Goal: Transaction & Acquisition: Download file/media

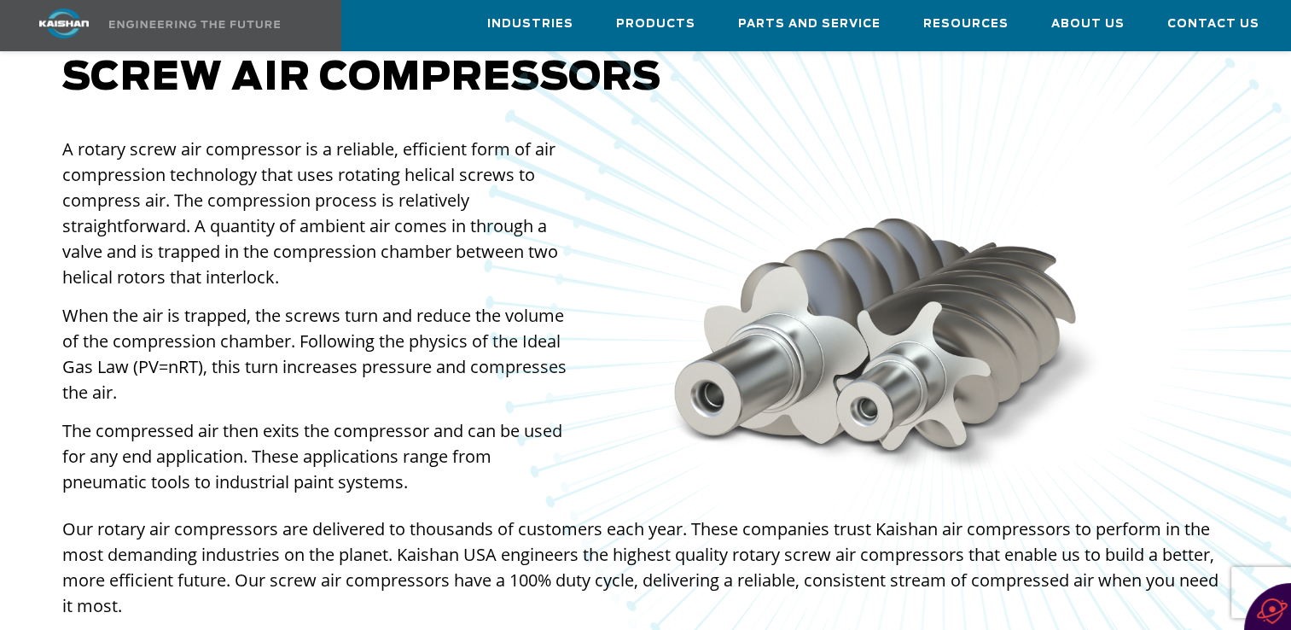
scroll to position [1365, 0]
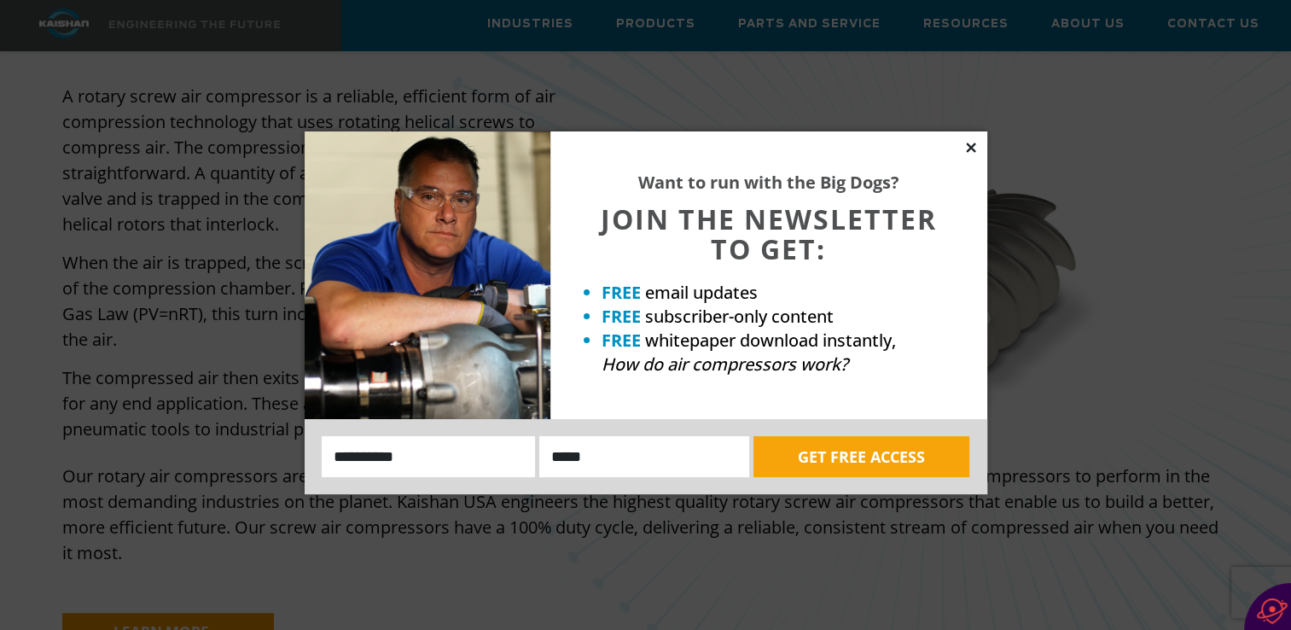
click at [974, 145] on icon at bounding box center [970, 147] width 15 height 15
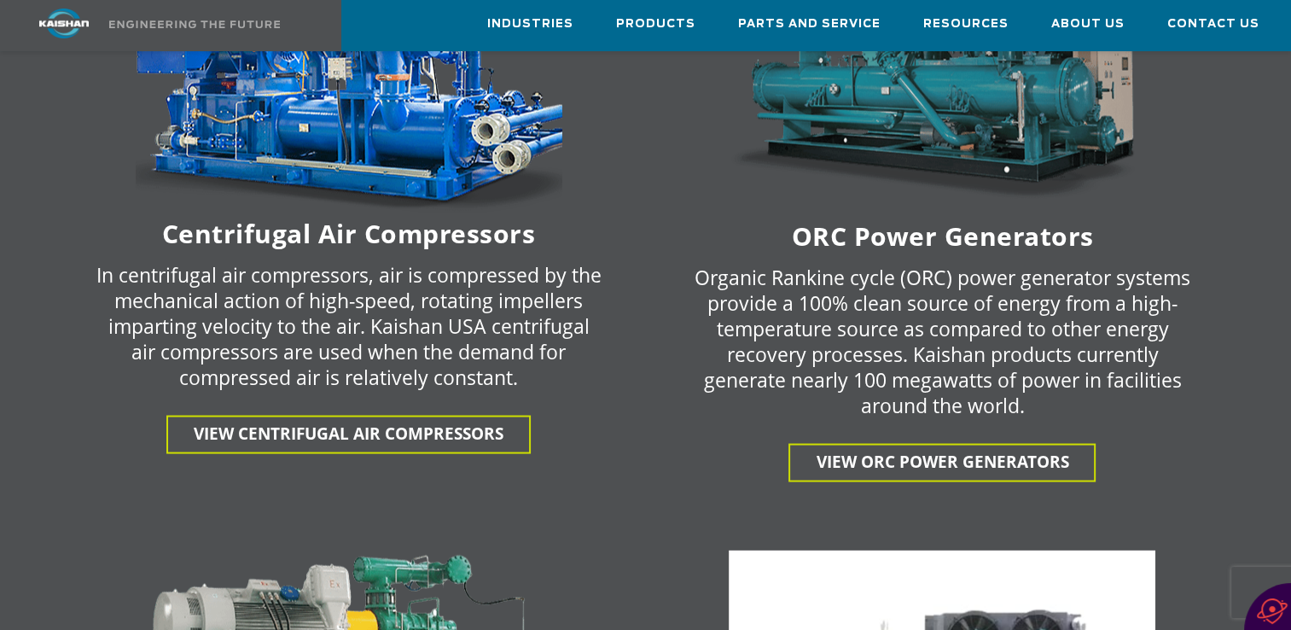
scroll to position [3157, 0]
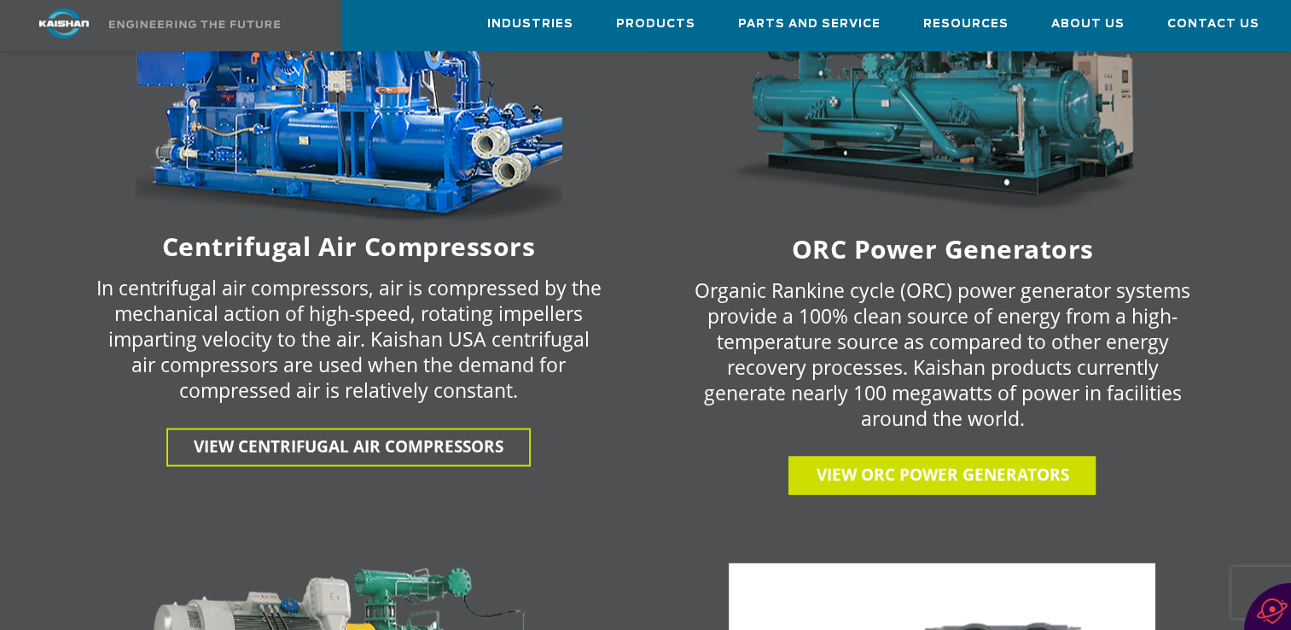
click at [873, 462] on span "View ORC Power Generators" at bounding box center [942, 473] width 253 height 22
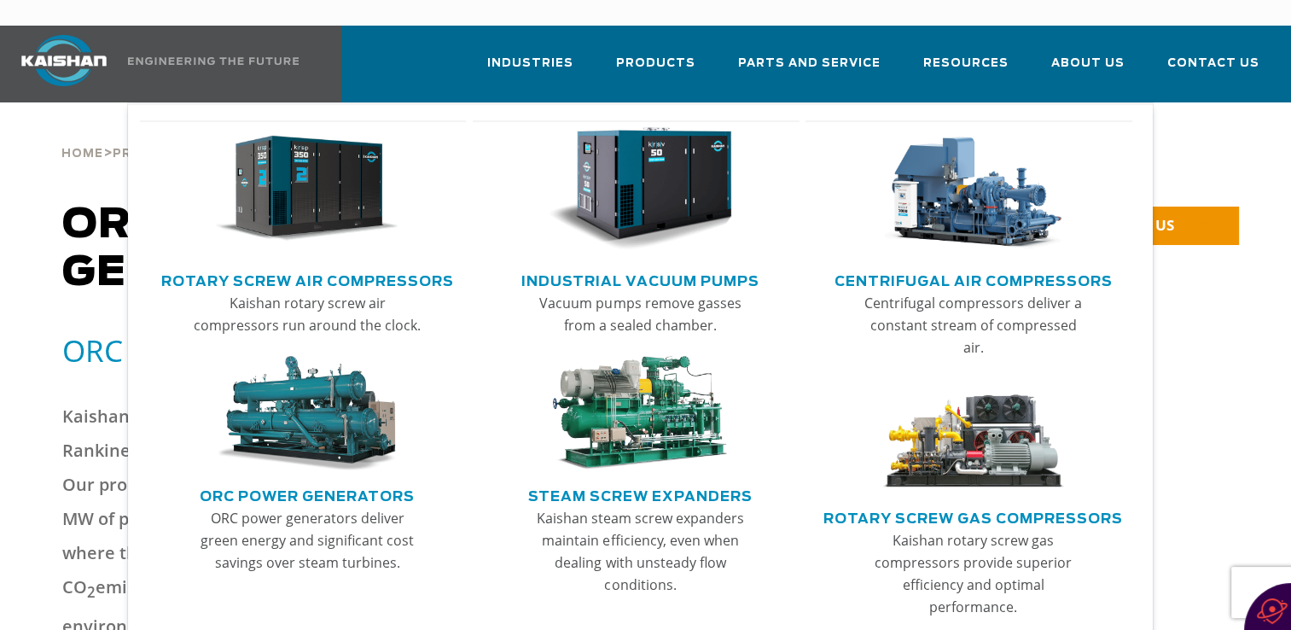
click at [257, 266] on link "Rotary Screw Air Compressors" at bounding box center [307, 279] width 293 height 26
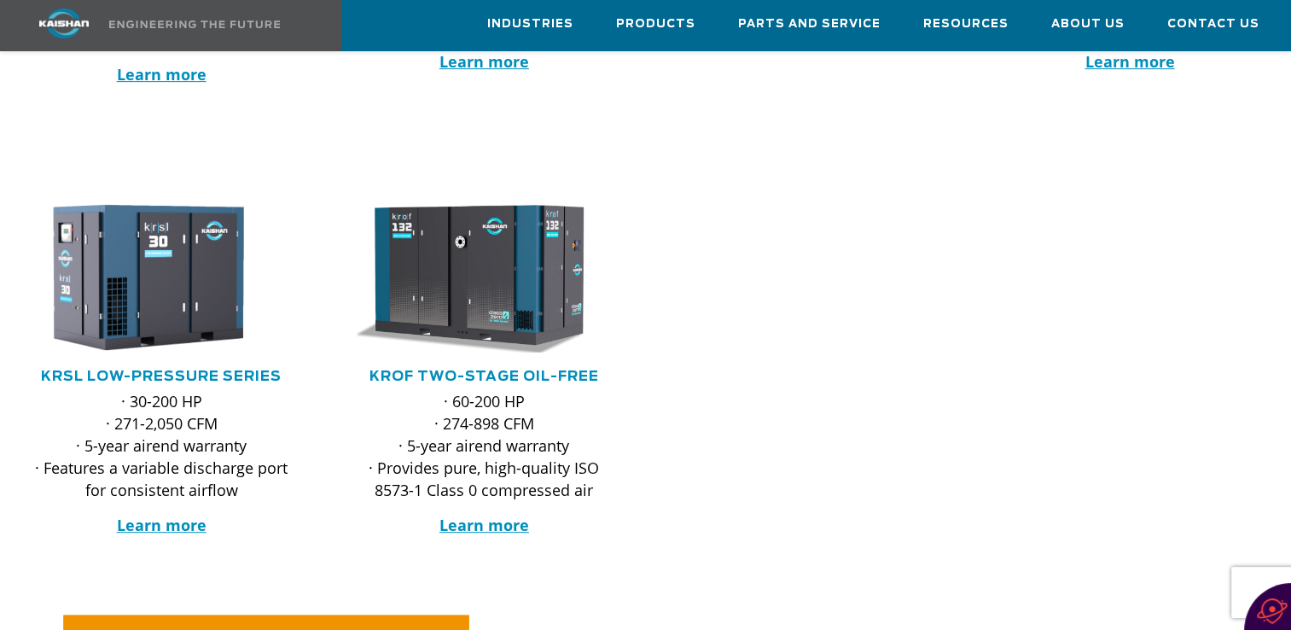
scroll to position [768, 0]
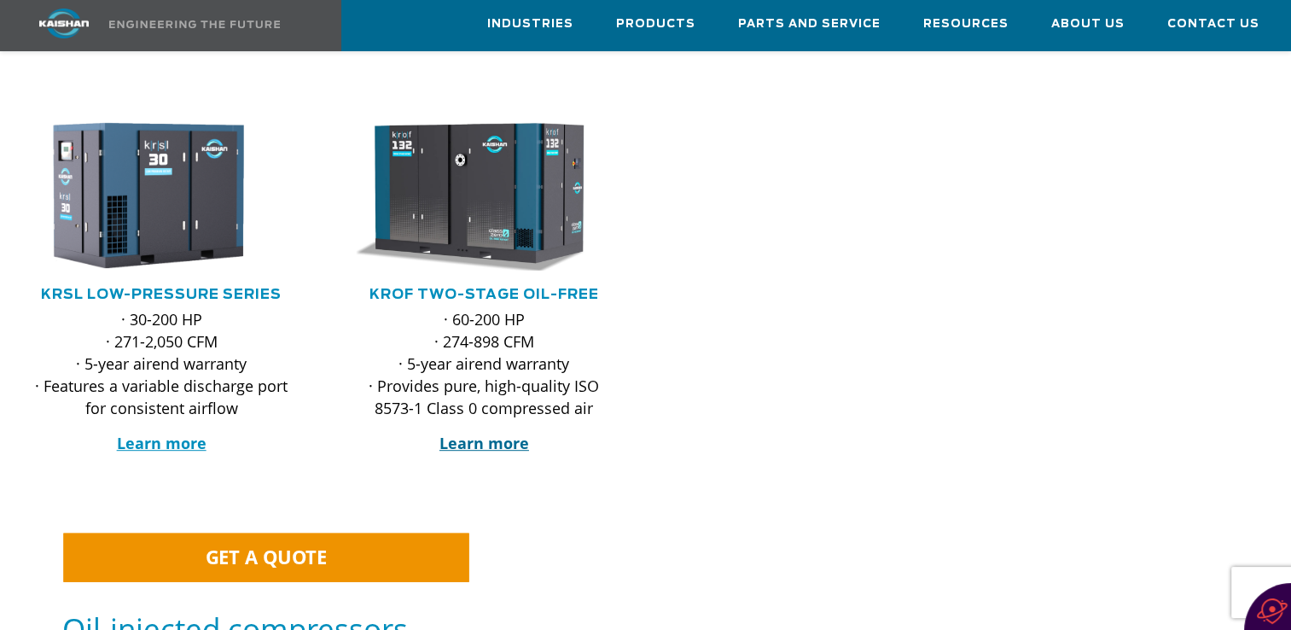
click at [498, 433] on strong "Learn more" at bounding box center [484, 443] width 90 height 20
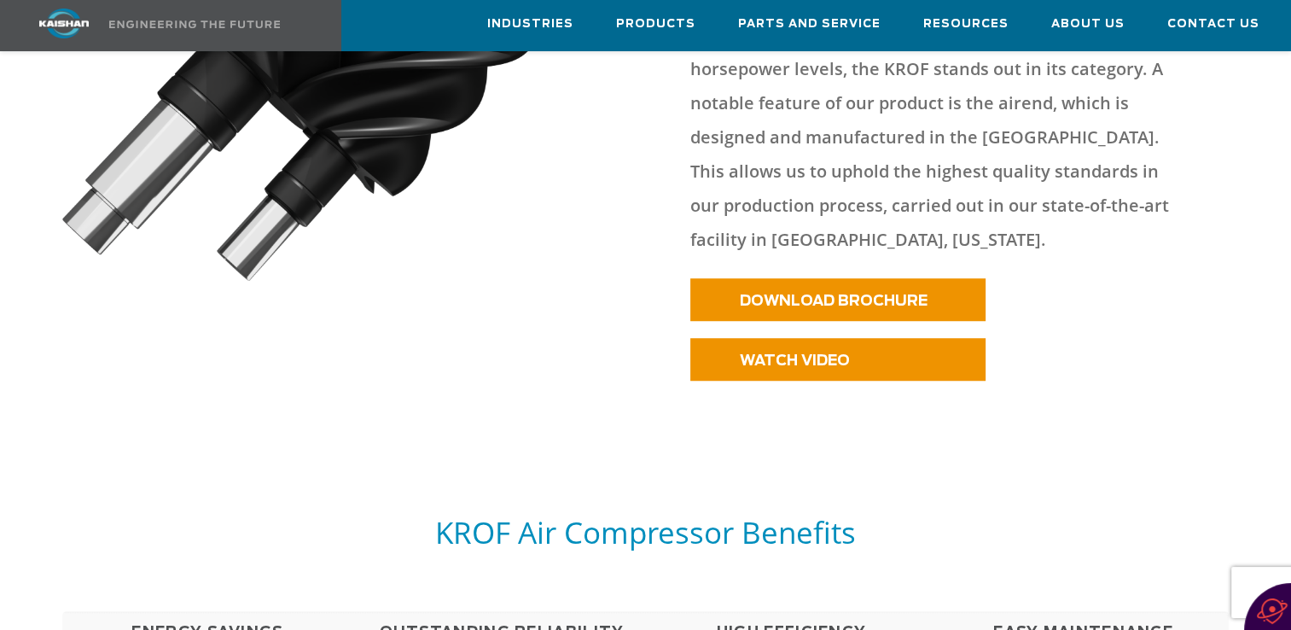
scroll to position [1109, 0]
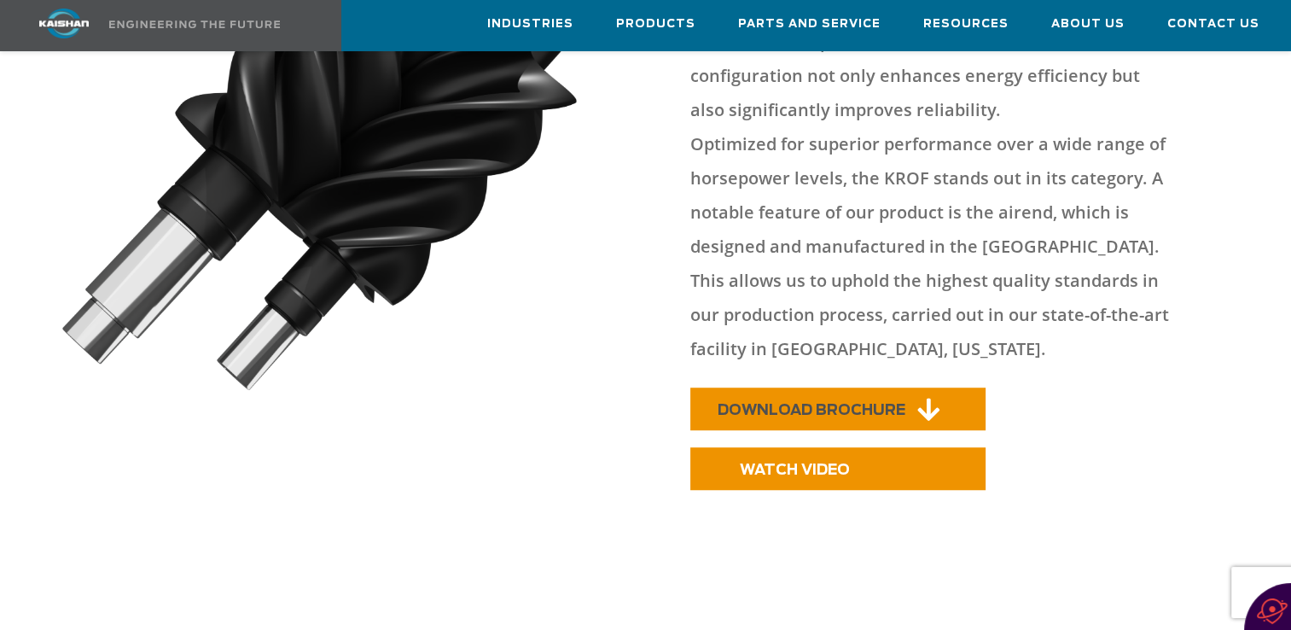
click at [776, 387] on link "DOWNLOAD BROCHURE" at bounding box center [837, 408] width 295 height 43
